Goal: Information Seeking & Learning: Learn about a topic

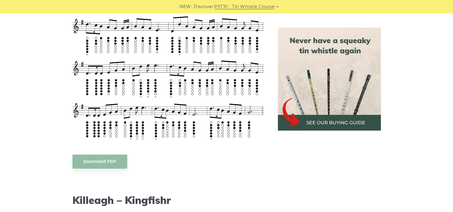
scroll to position [459, 0]
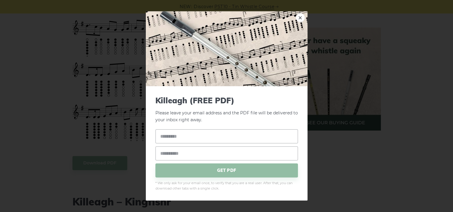
click at [420, 104] on div "× Killeagh (FREE PDF) Please leave your email address and the PDF file will be …" at bounding box center [226, 106] width 453 height 212
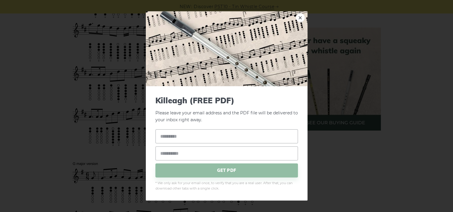
scroll to position [267, 0]
click at [216, 155] on input "email" at bounding box center [226, 153] width 142 height 14
click at [375, 142] on div "× Killeagh (FREE PDF) Please leave your email address and the PDF file will be …" at bounding box center [226, 106] width 453 height 212
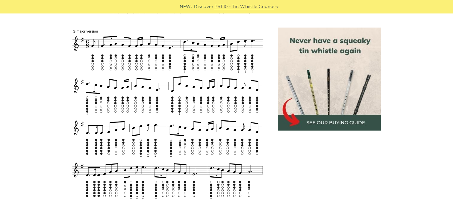
scroll to position [408, 0]
